Goal: Find specific page/section: Locate a particular part of the current website

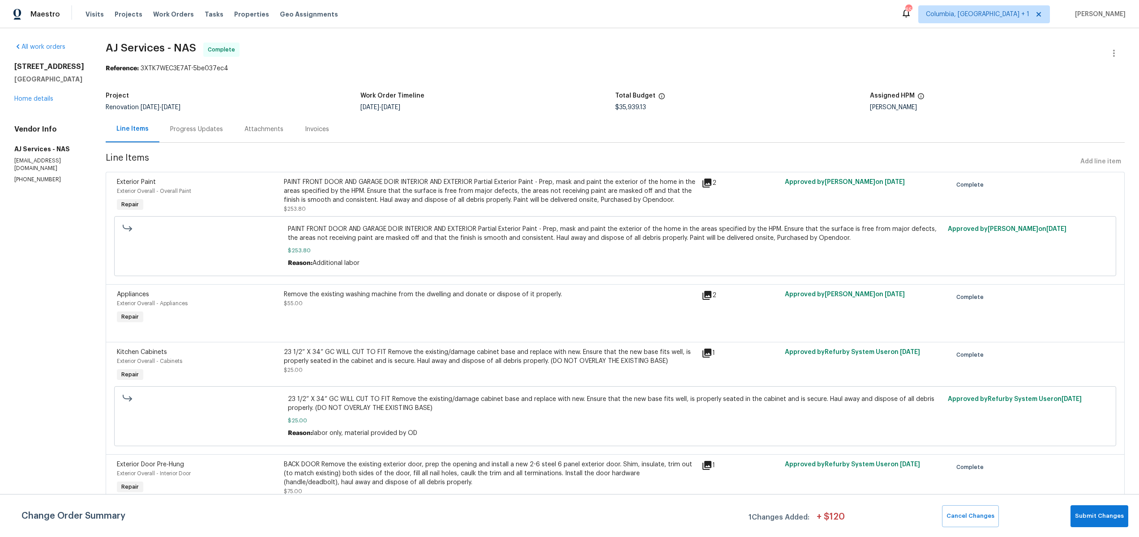
scroll to position [9, 0]
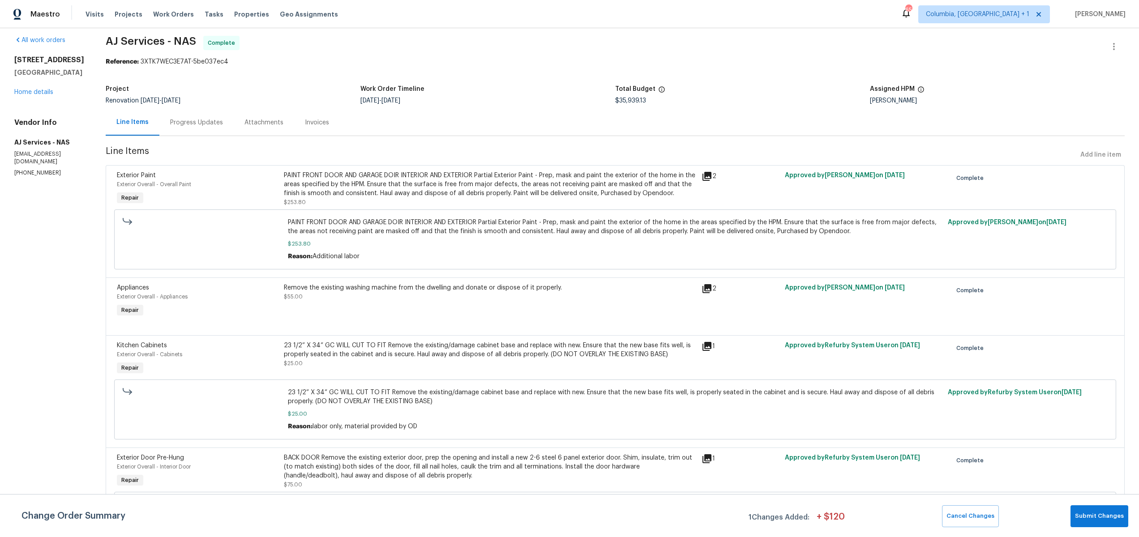
scroll to position [8, 0]
drag, startPoint x: 300, startPoint y: 161, endPoint x: 422, endPoint y: 159, distance: 122.7
click at [422, 159] on span "Line Items" at bounding box center [591, 154] width 971 height 17
